Goal: Task Accomplishment & Management: Manage account settings

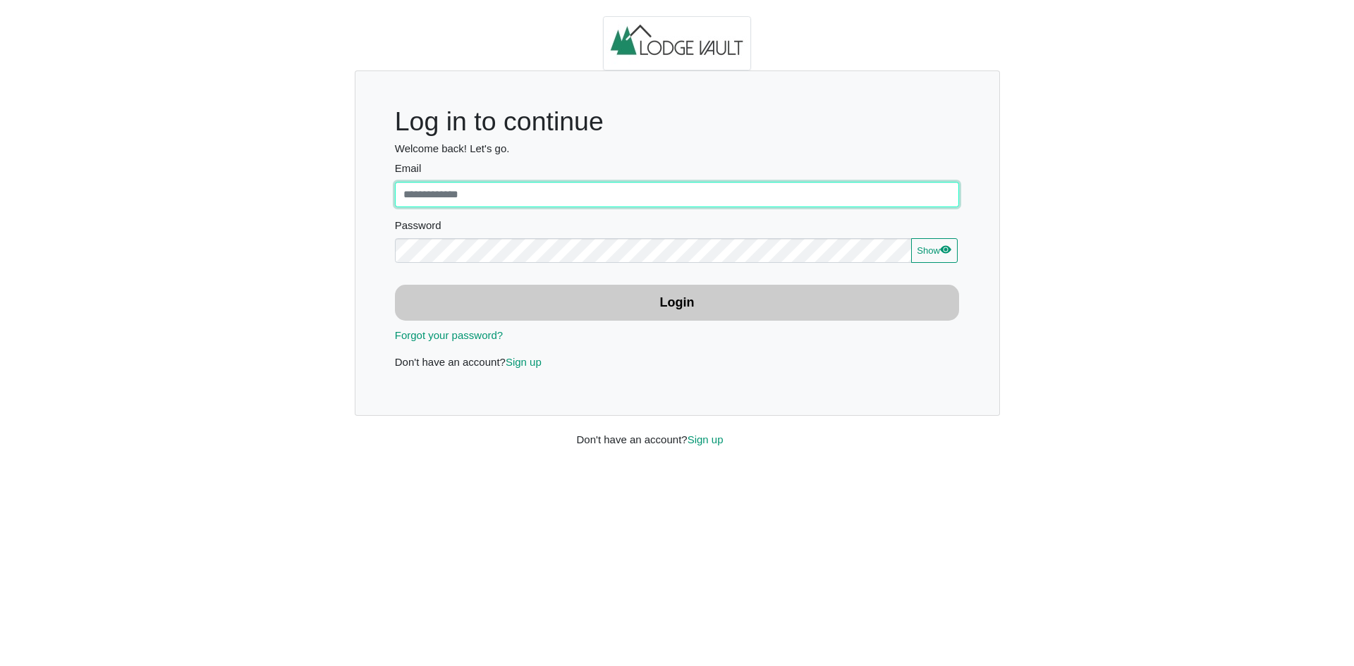
type input "**********"
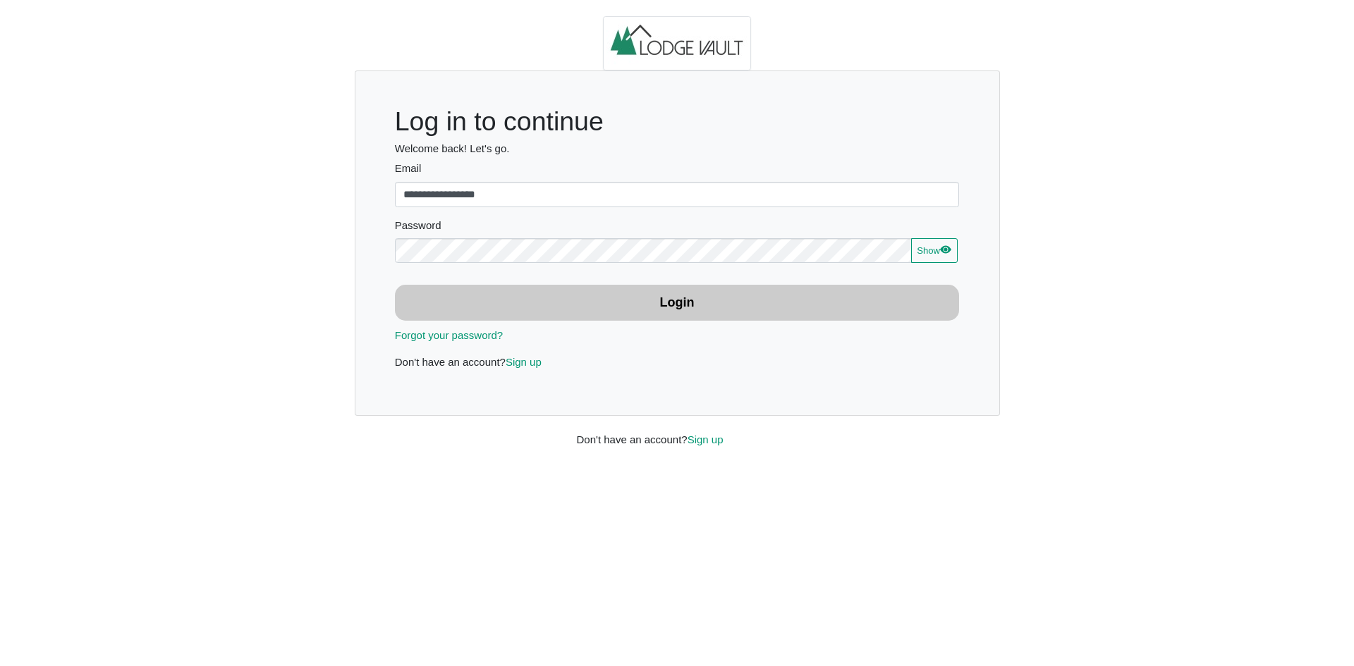
click at [475, 301] on button "Login" at bounding box center [677, 303] width 565 height 36
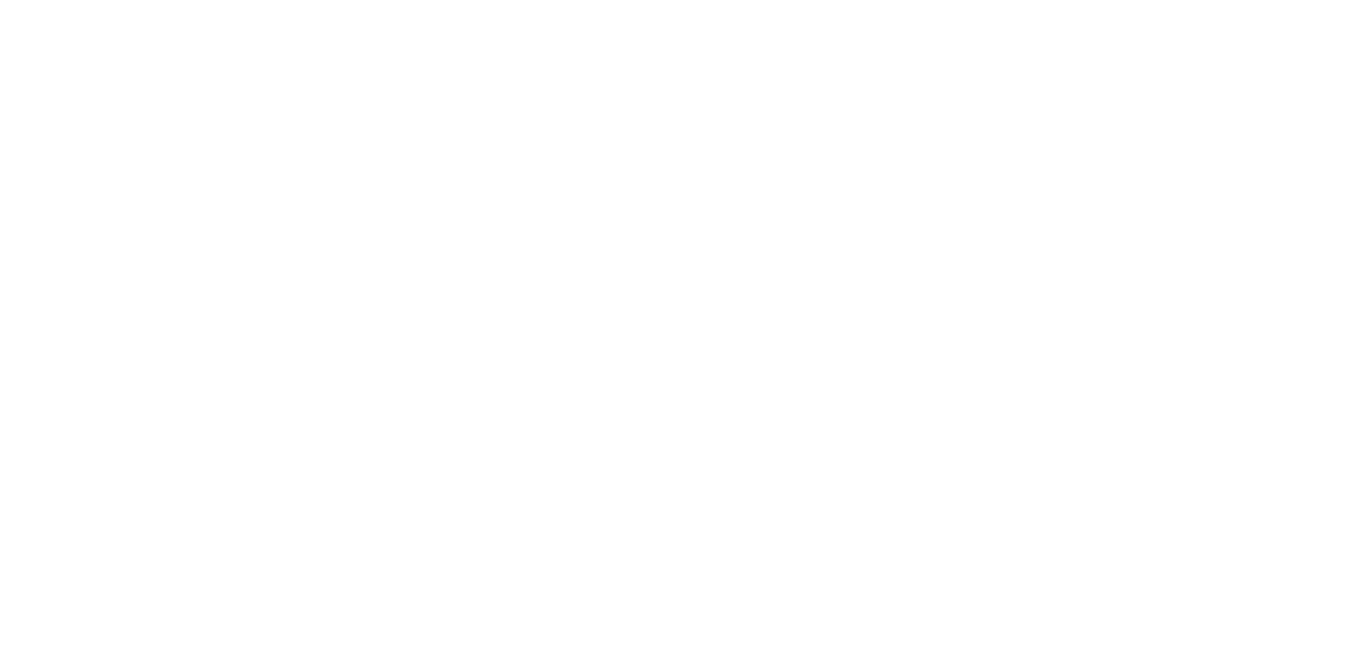
select select "***"
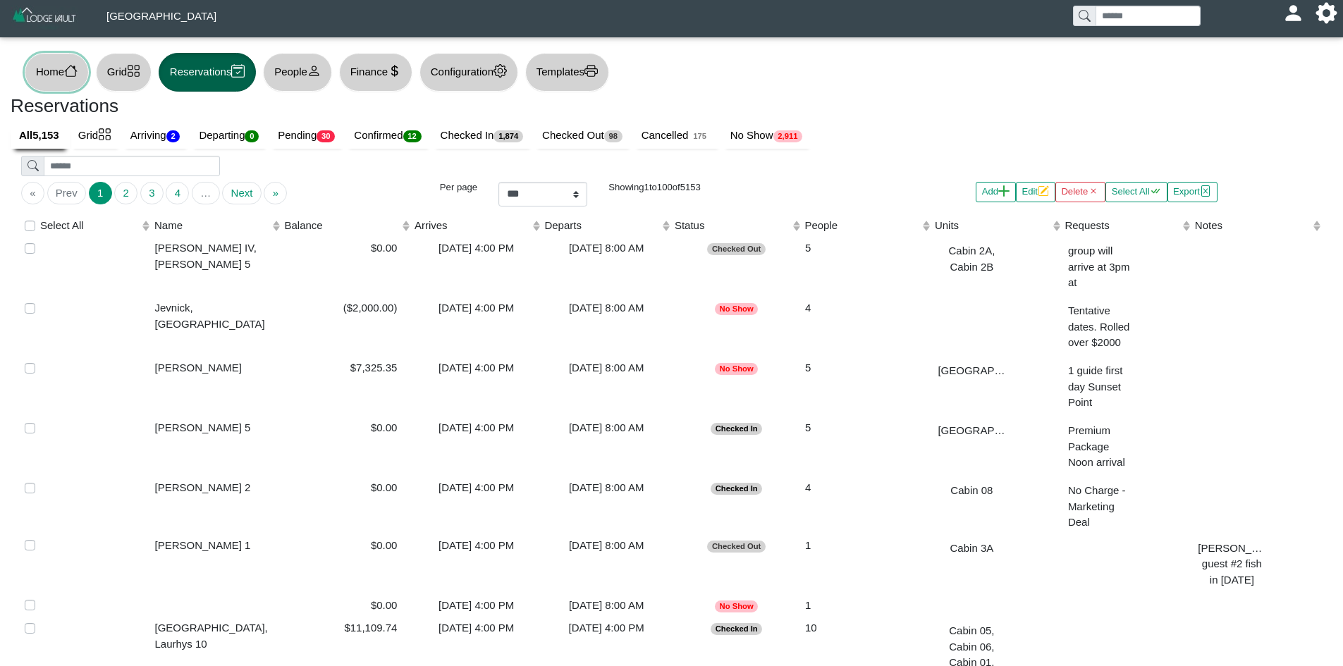
click at [53, 78] on button "Home" at bounding box center [57, 72] width 64 height 39
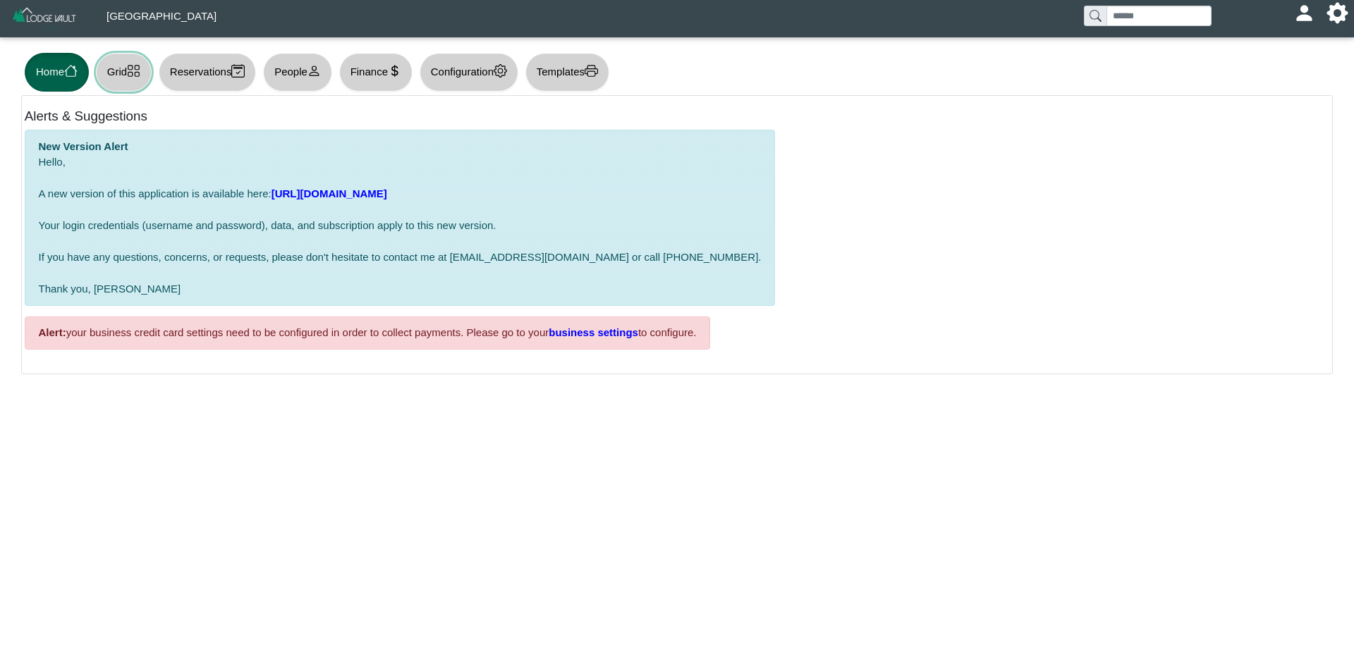
click at [124, 82] on button "Grid" at bounding box center [124, 72] width 56 height 39
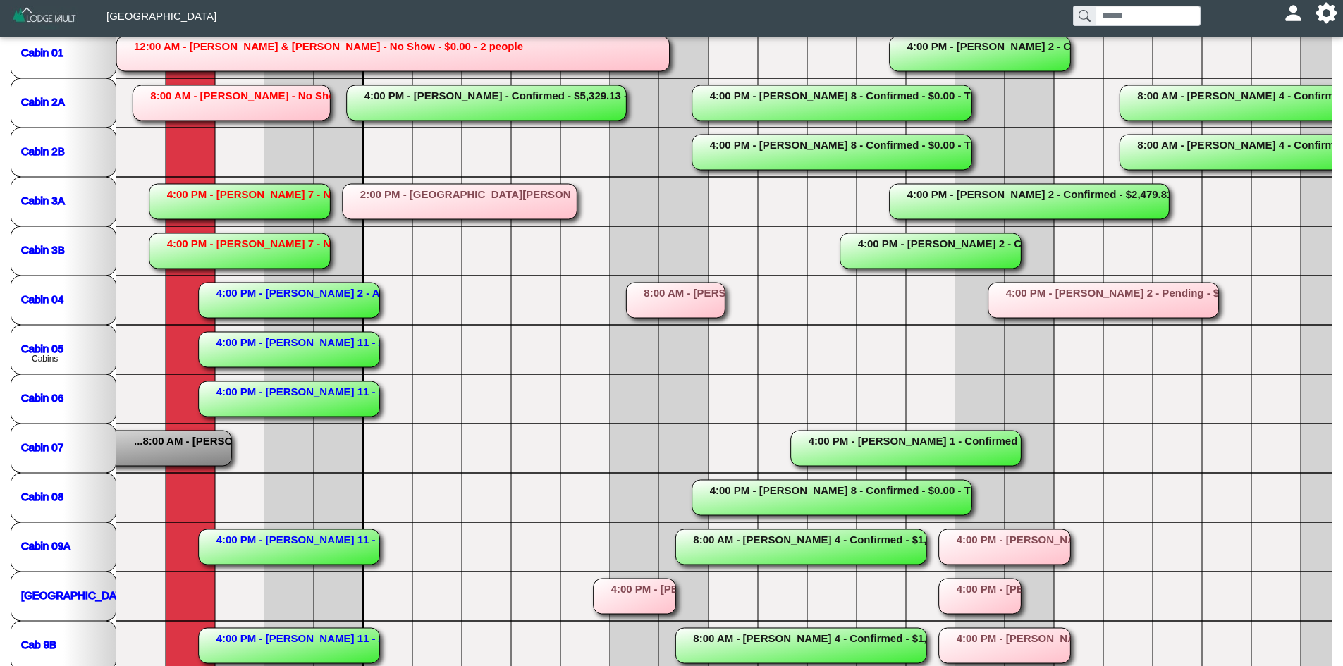
scroll to position [229, 0]
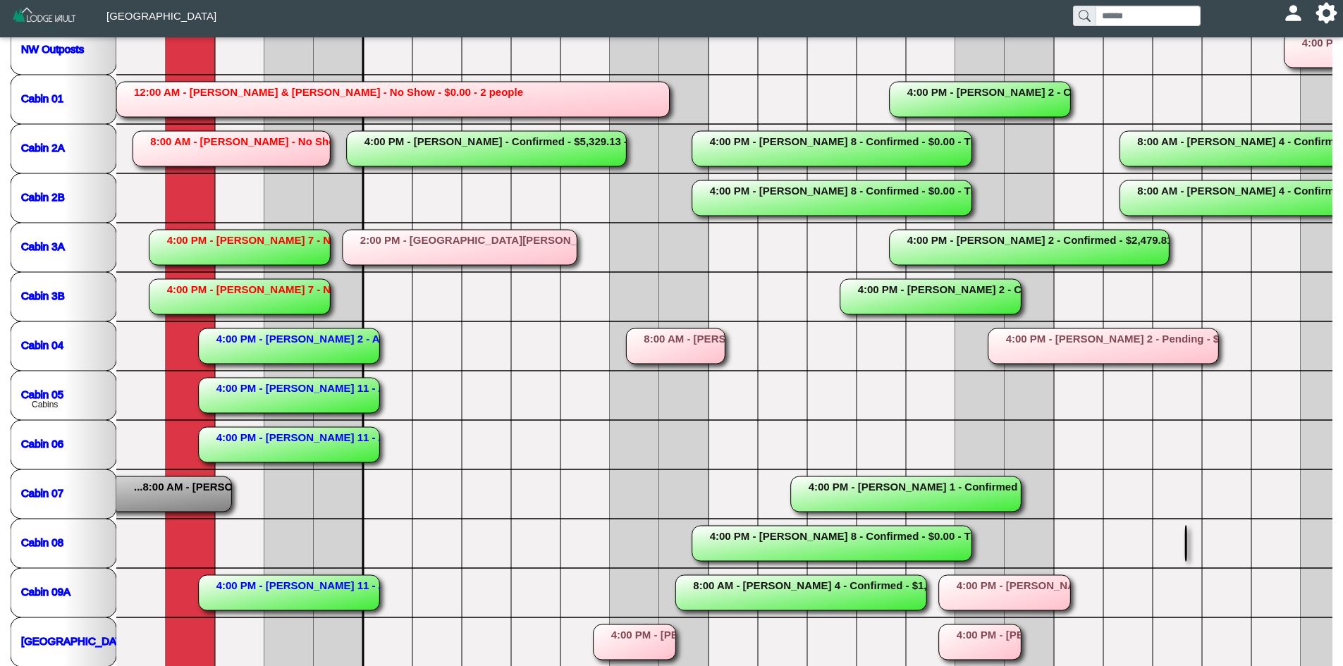
scroll to position [0, 0]
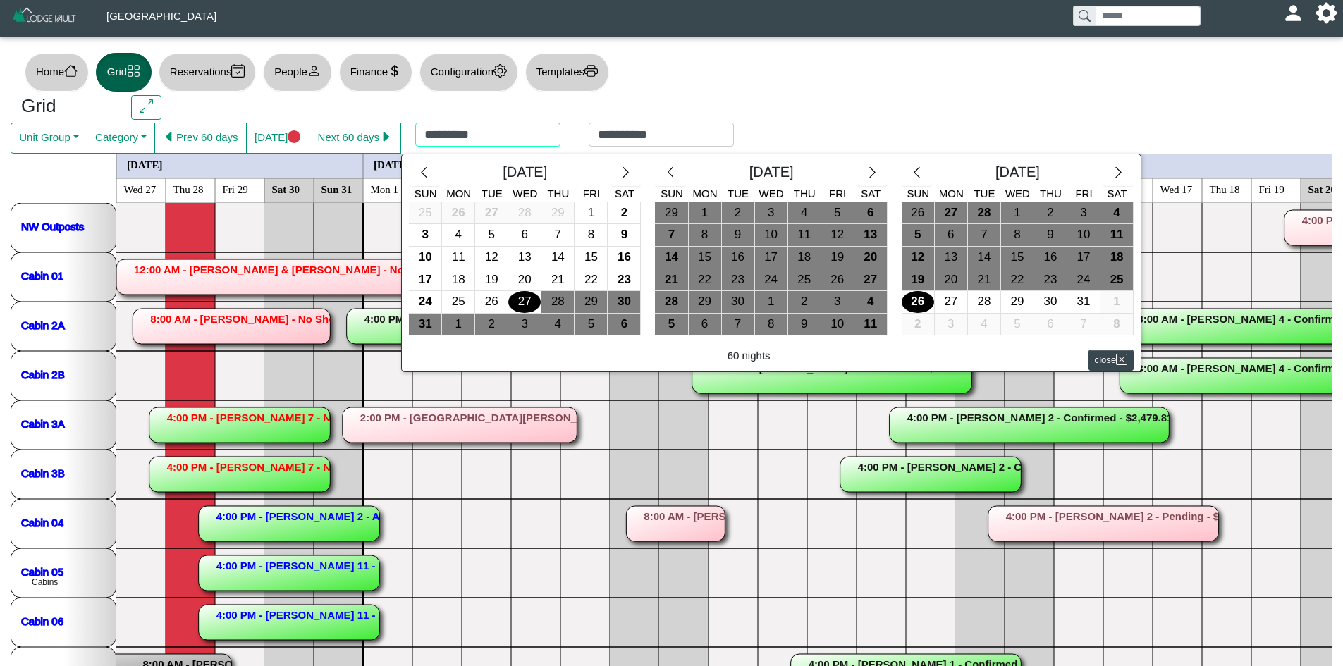
click at [475, 135] on div "**********" at bounding box center [574, 138] width 347 height 31
click at [629, 181] on button "button" at bounding box center [626, 173] width 30 height 25
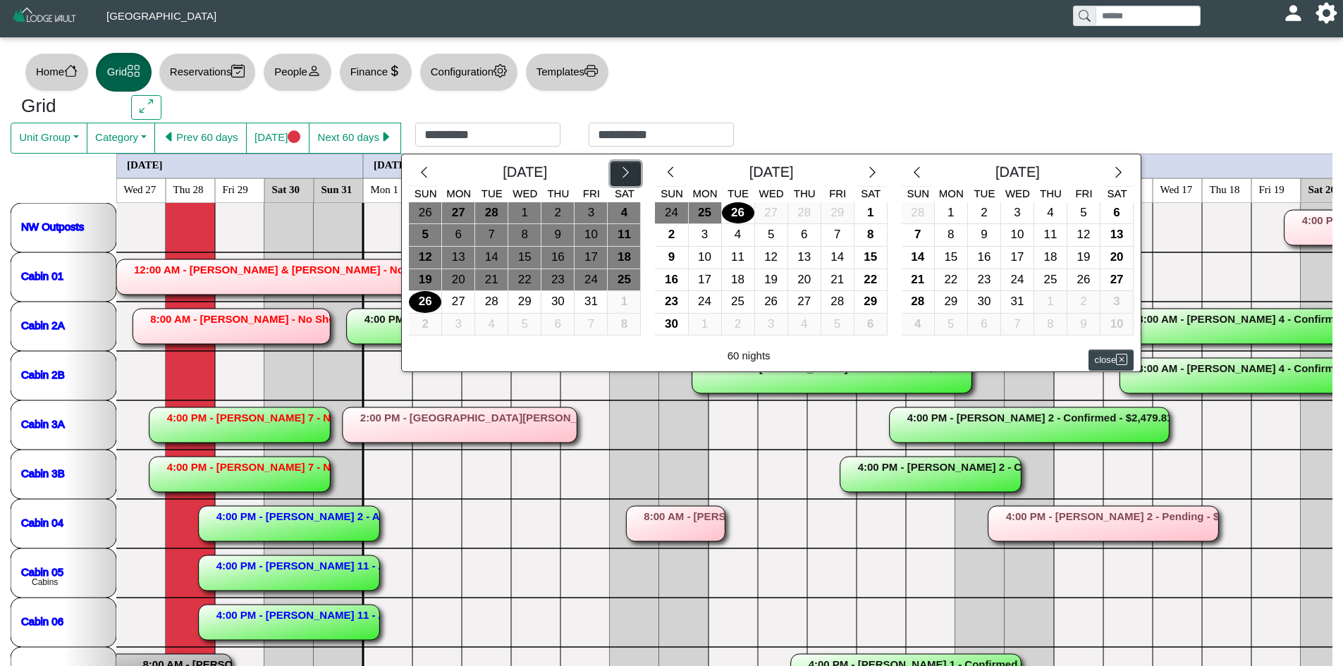
click at [629, 181] on button "button" at bounding box center [626, 173] width 30 height 25
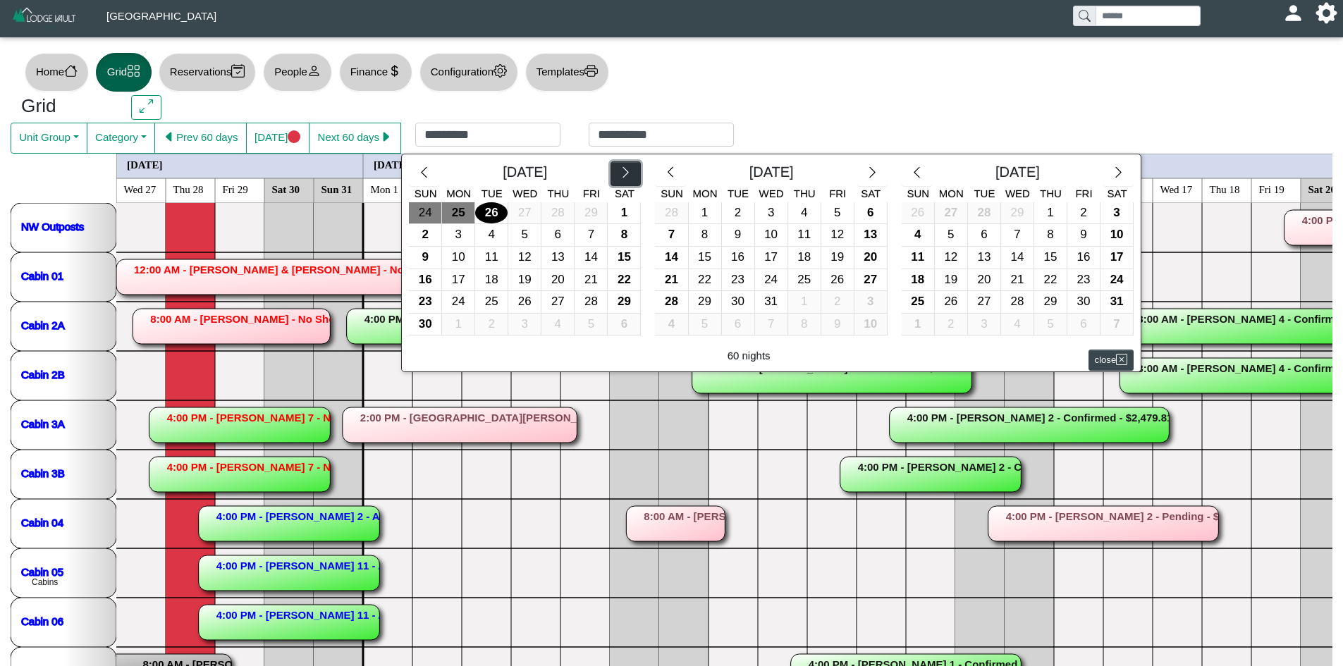
click at [629, 181] on button "button" at bounding box center [626, 173] width 30 height 25
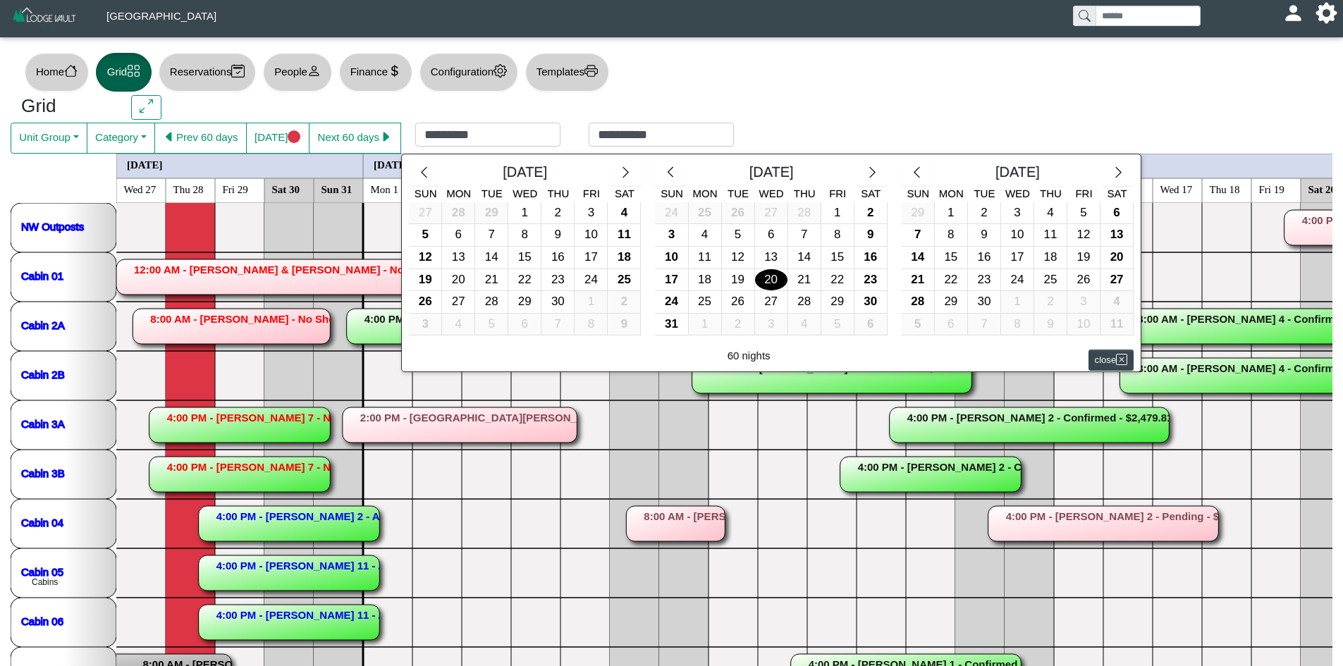
click at [776, 288] on div "20" at bounding box center [771, 280] width 32 height 22
type input "*********"
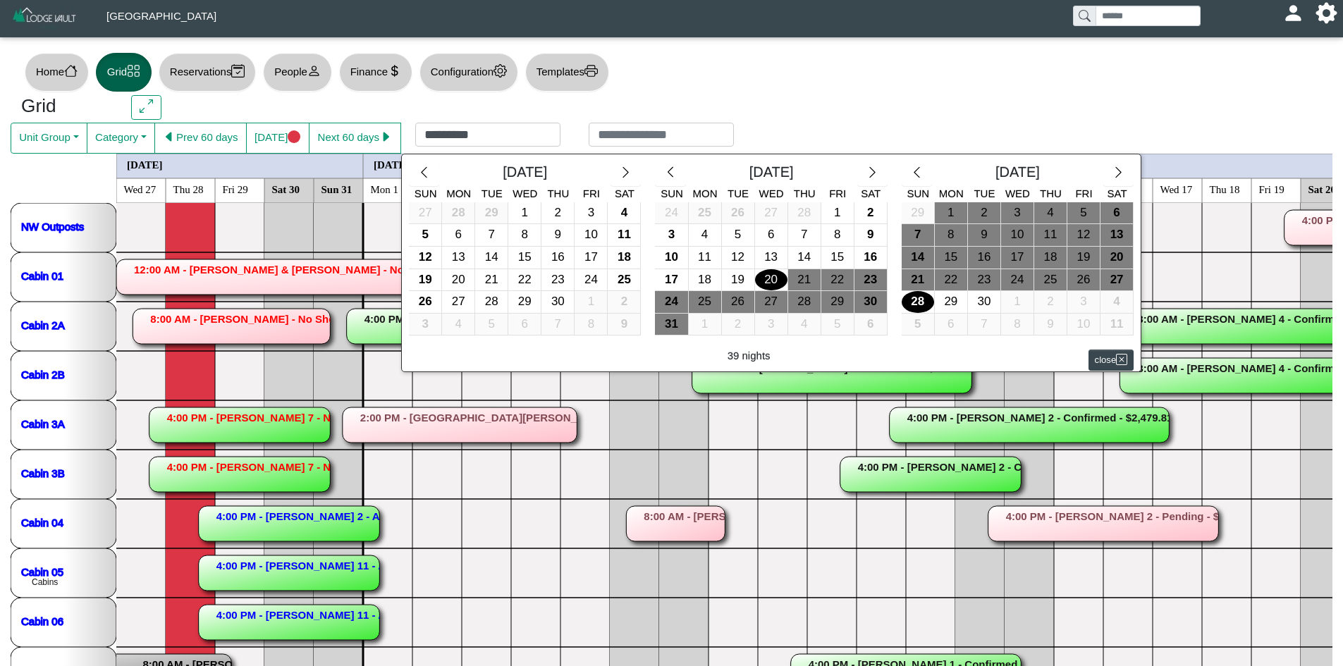
click at [905, 297] on div "28" at bounding box center [918, 302] width 32 height 22
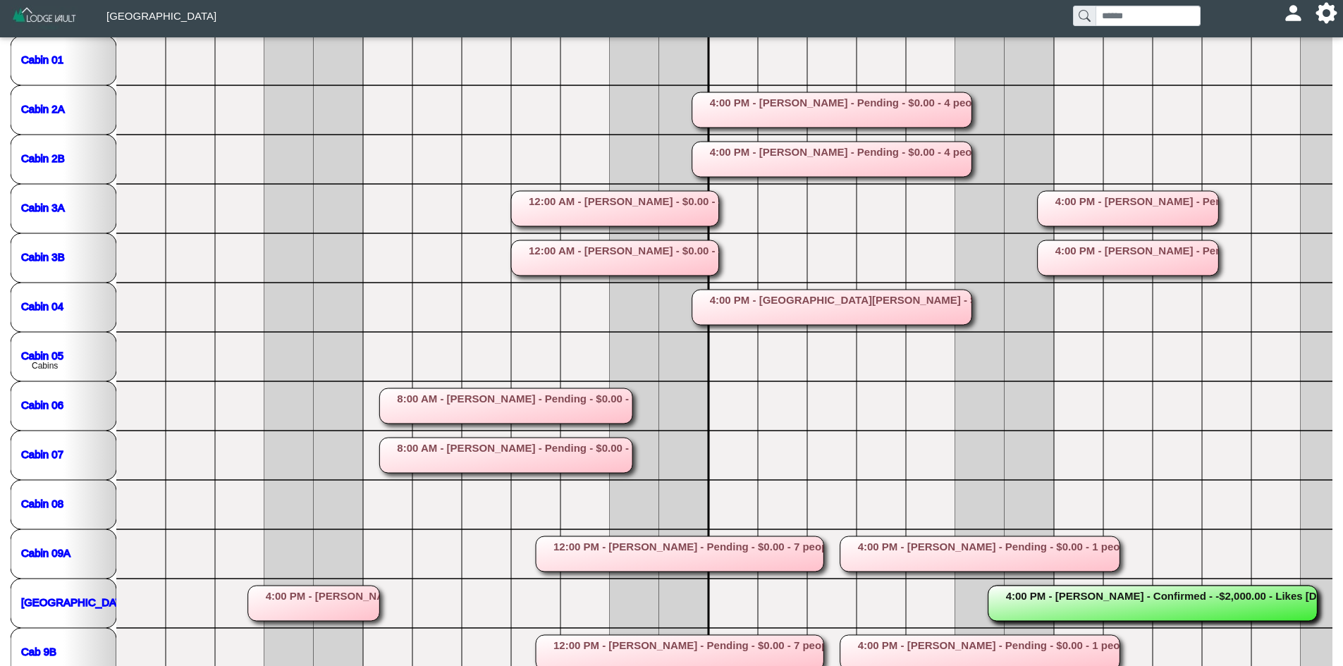
scroll to position [238, 0]
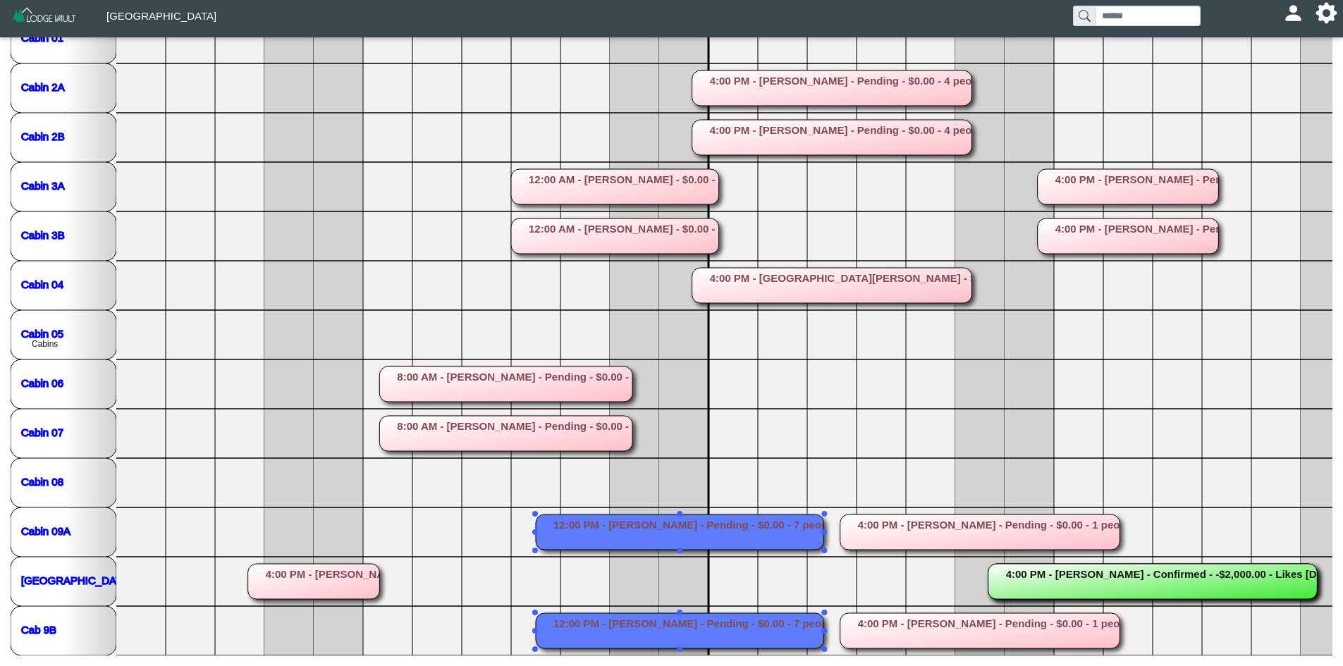
click at [683, 528] on rect at bounding box center [680, 532] width 288 height 35
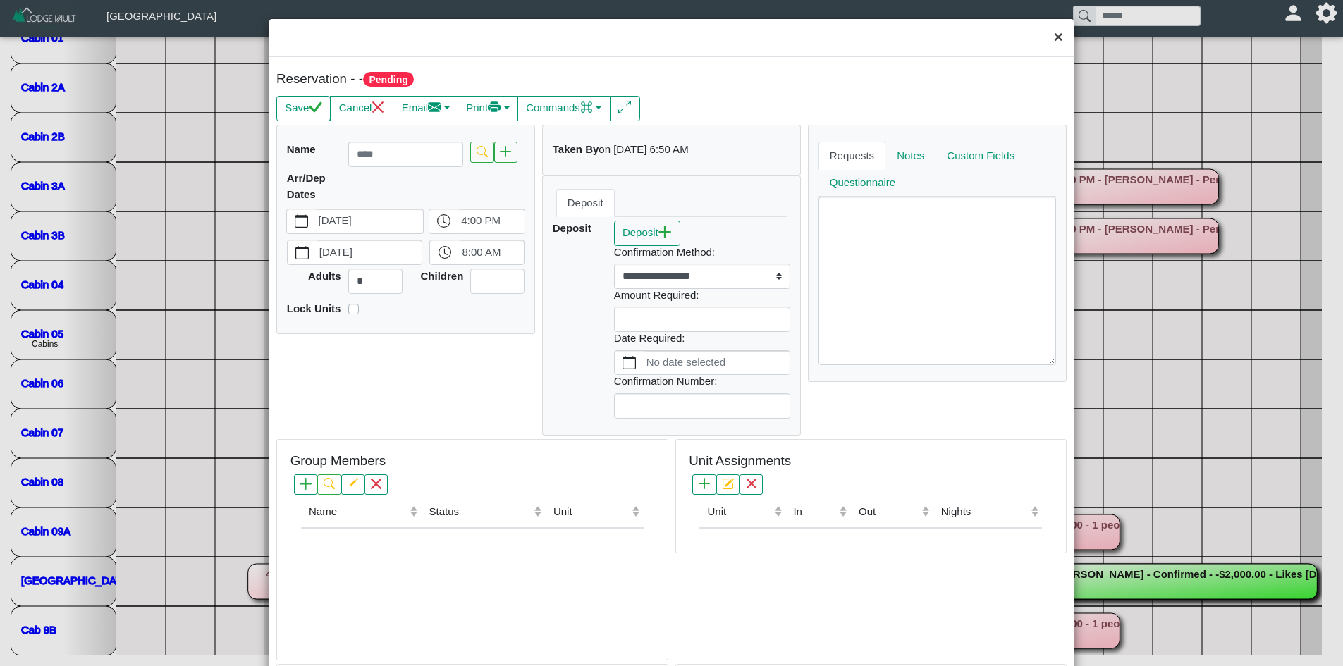
click at [1046, 37] on button "×" at bounding box center [1059, 37] width 30 height 37
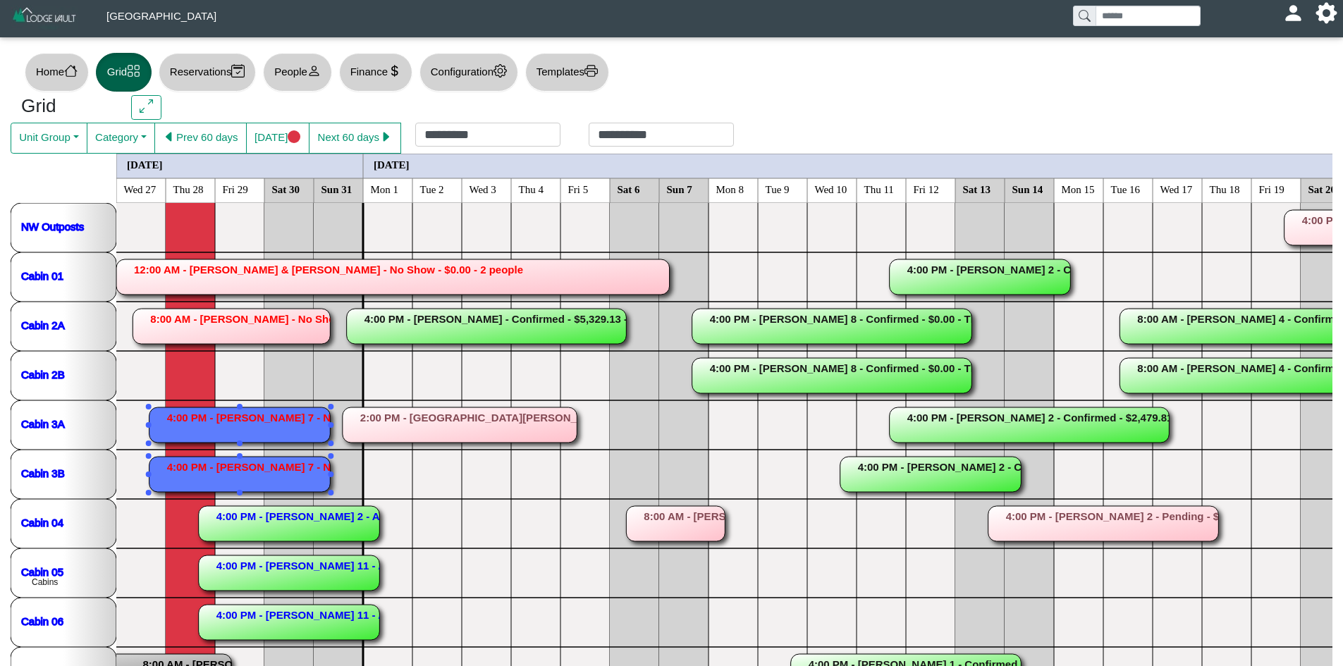
click at [286, 420] on rect at bounding box center [240, 425] width 181 height 35
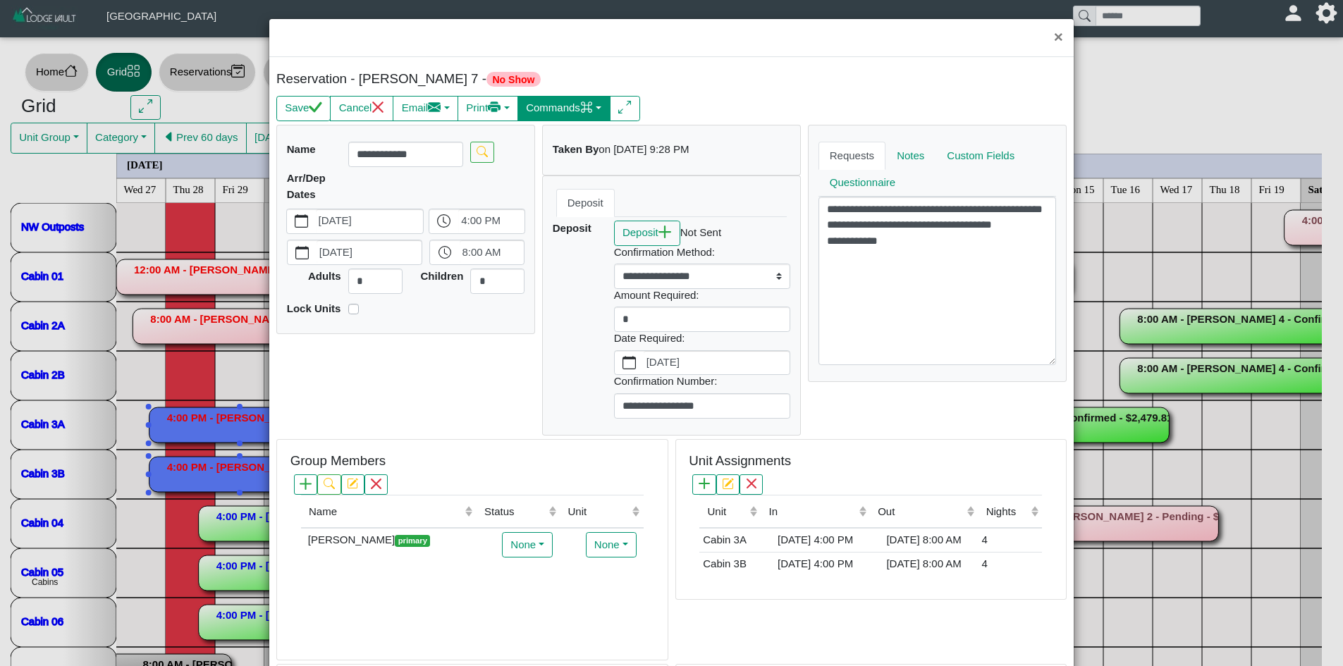
click at [578, 100] on button "Commands" at bounding box center [564, 108] width 93 height 25
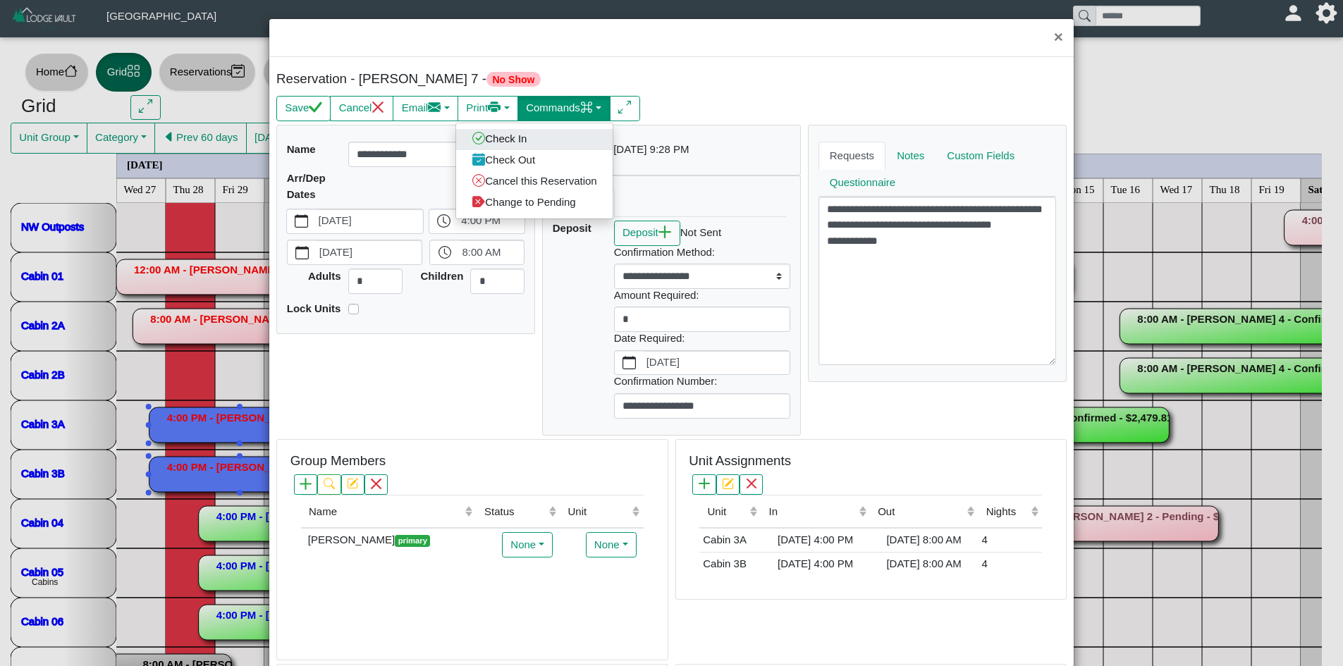
click at [504, 140] on link "Check In" at bounding box center [534, 138] width 157 height 21
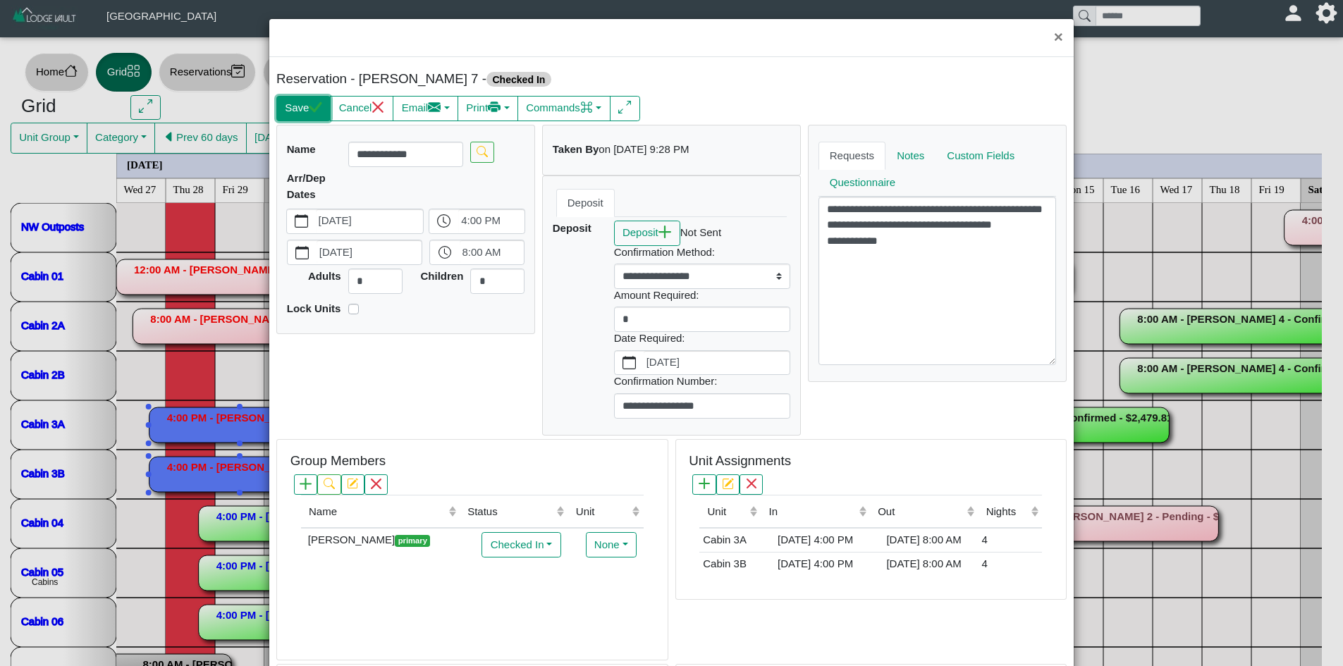
click at [292, 115] on button "Save" at bounding box center [303, 108] width 54 height 25
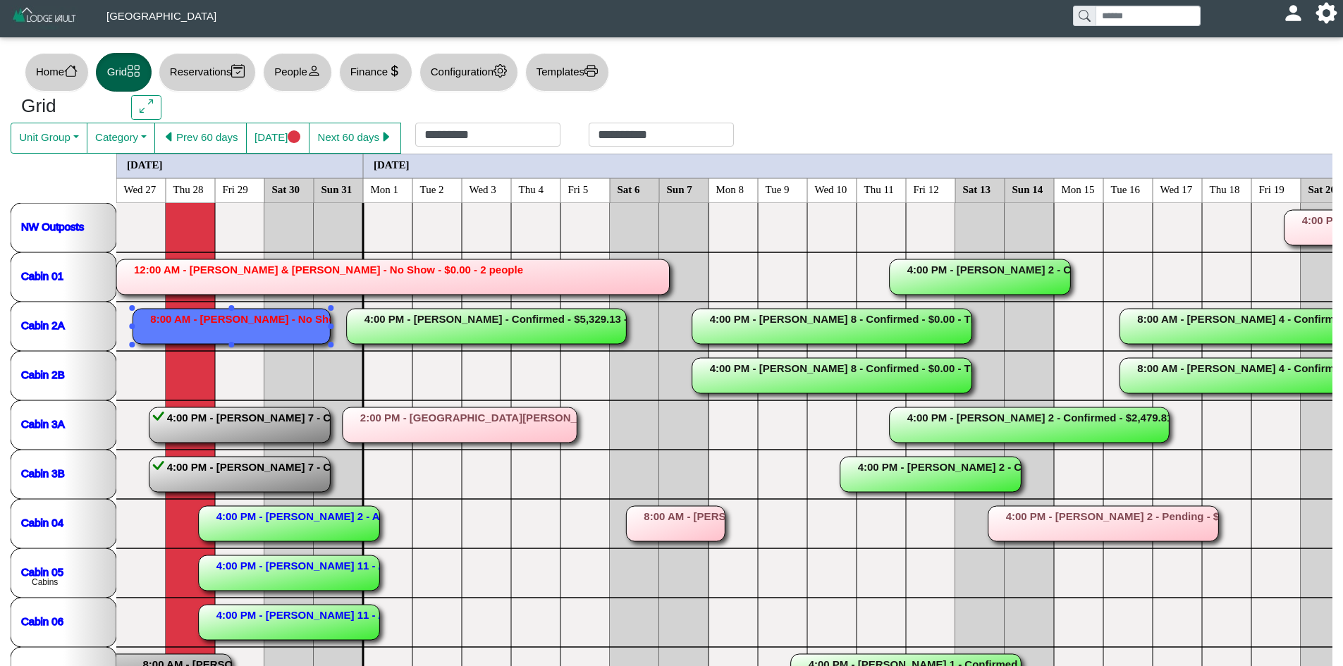
click at [224, 333] on rect at bounding box center [231, 326] width 197 height 35
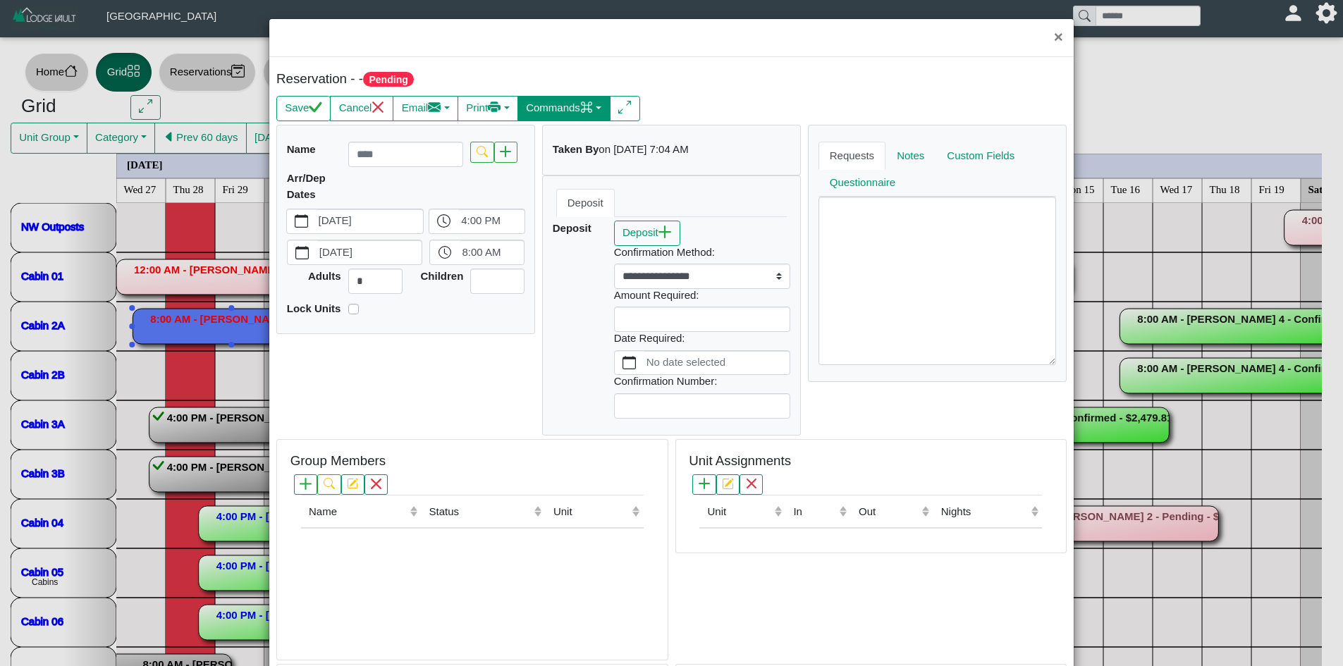
click at [564, 102] on button "Commands" at bounding box center [564, 108] width 93 height 25
click at [518, 140] on link "Check In" at bounding box center [534, 138] width 157 height 21
click at [320, 113] on icon "check" at bounding box center [315, 107] width 13 height 13
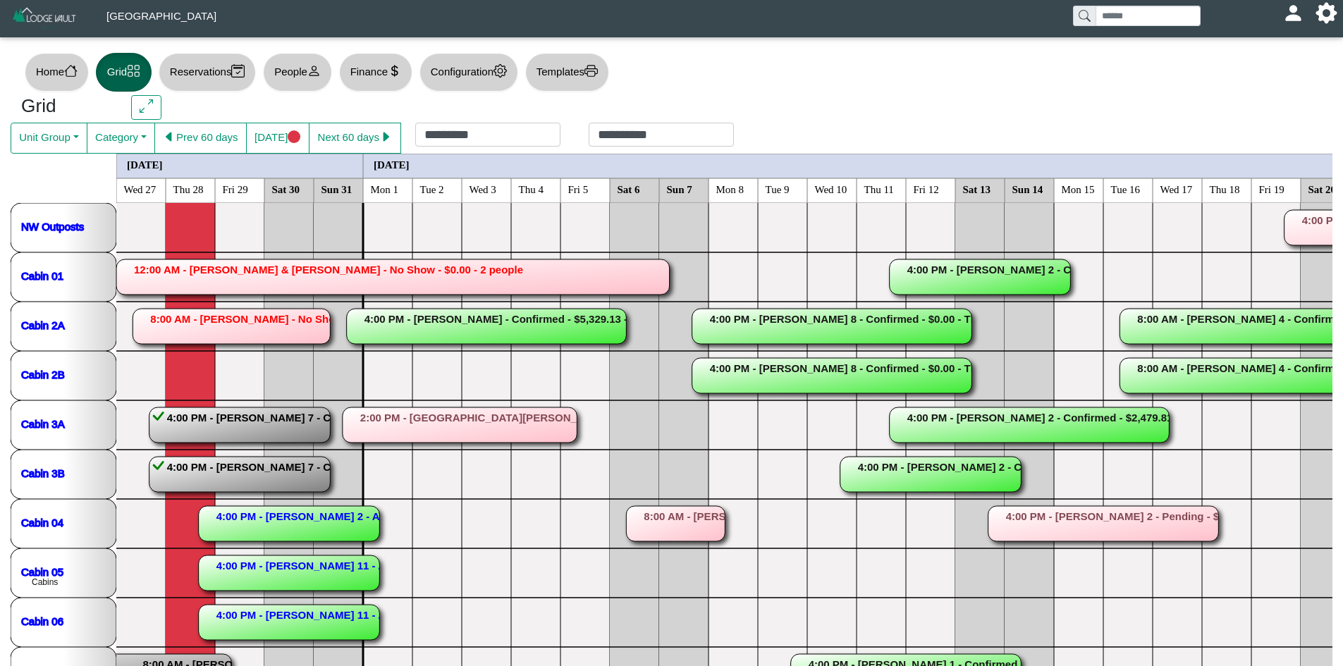
click at [185, 285] on rect at bounding box center [393, 277] width 554 height 35
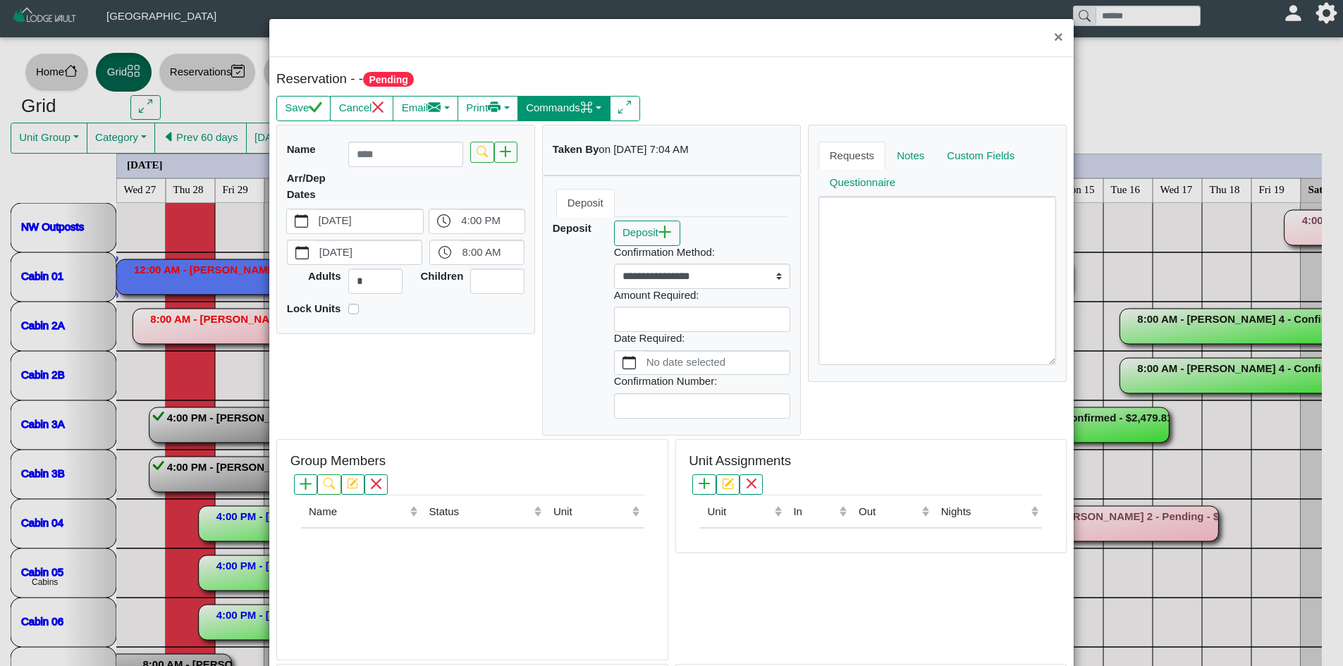
click at [575, 116] on button "Commands" at bounding box center [564, 108] width 93 height 25
click at [516, 145] on link "Check In" at bounding box center [534, 138] width 157 height 21
click at [315, 116] on button "Save" at bounding box center [303, 108] width 54 height 25
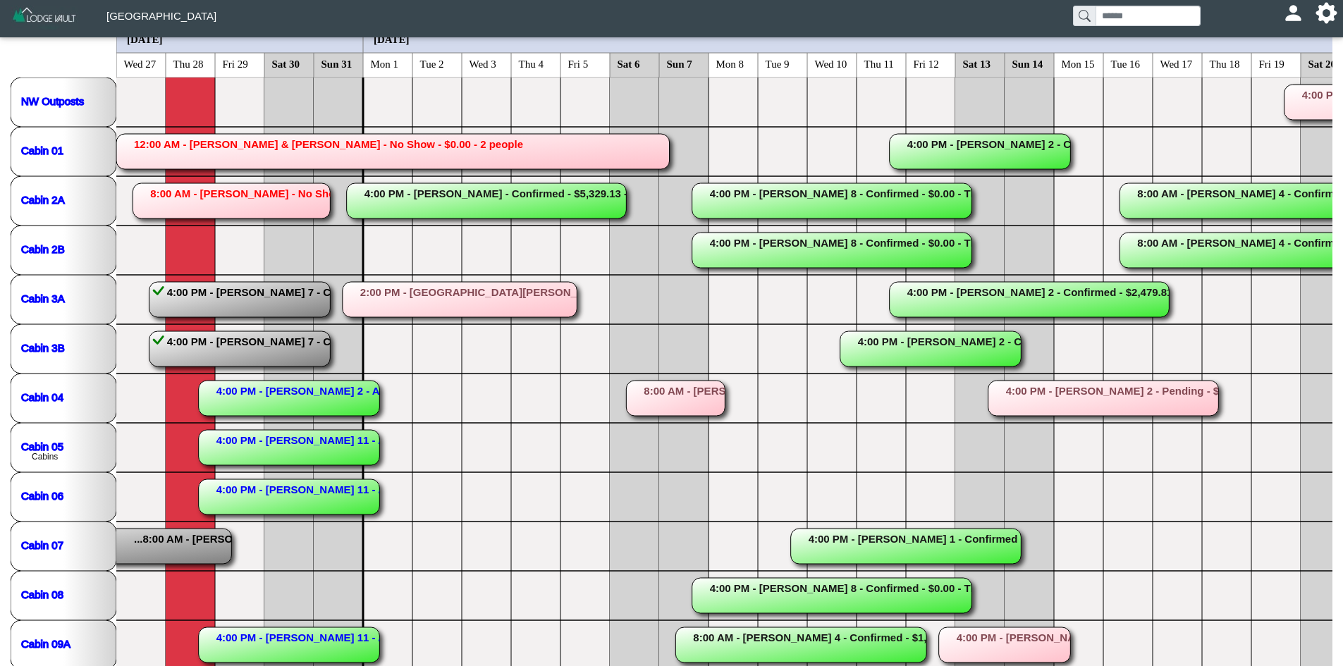
scroll to position [132, 0]
